Goal: Information Seeking & Learning: Stay updated

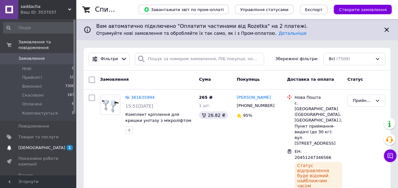
click at [46, 145] on span "[DEMOGRAPHIC_DATA]" at bounding box center [38, 148] width 40 height 6
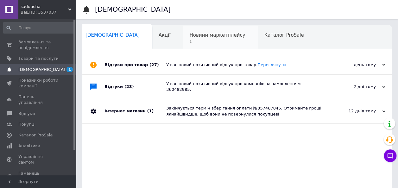
click at [199, 40] on span "1" at bounding box center [218, 41] width 56 height 5
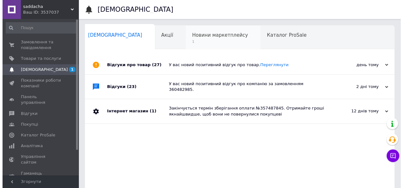
scroll to position [0, 4]
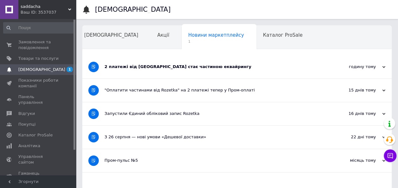
click at [189, 65] on div "2 платежі від Rozetka стає частиною еквайрингу" at bounding box center [214, 67] width 218 height 6
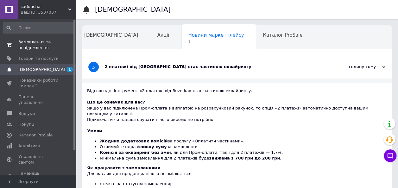
click at [31, 49] on span "Замовлення та повідомлення" at bounding box center [38, 44] width 40 height 11
